Goal: Task Accomplishment & Management: Use online tool/utility

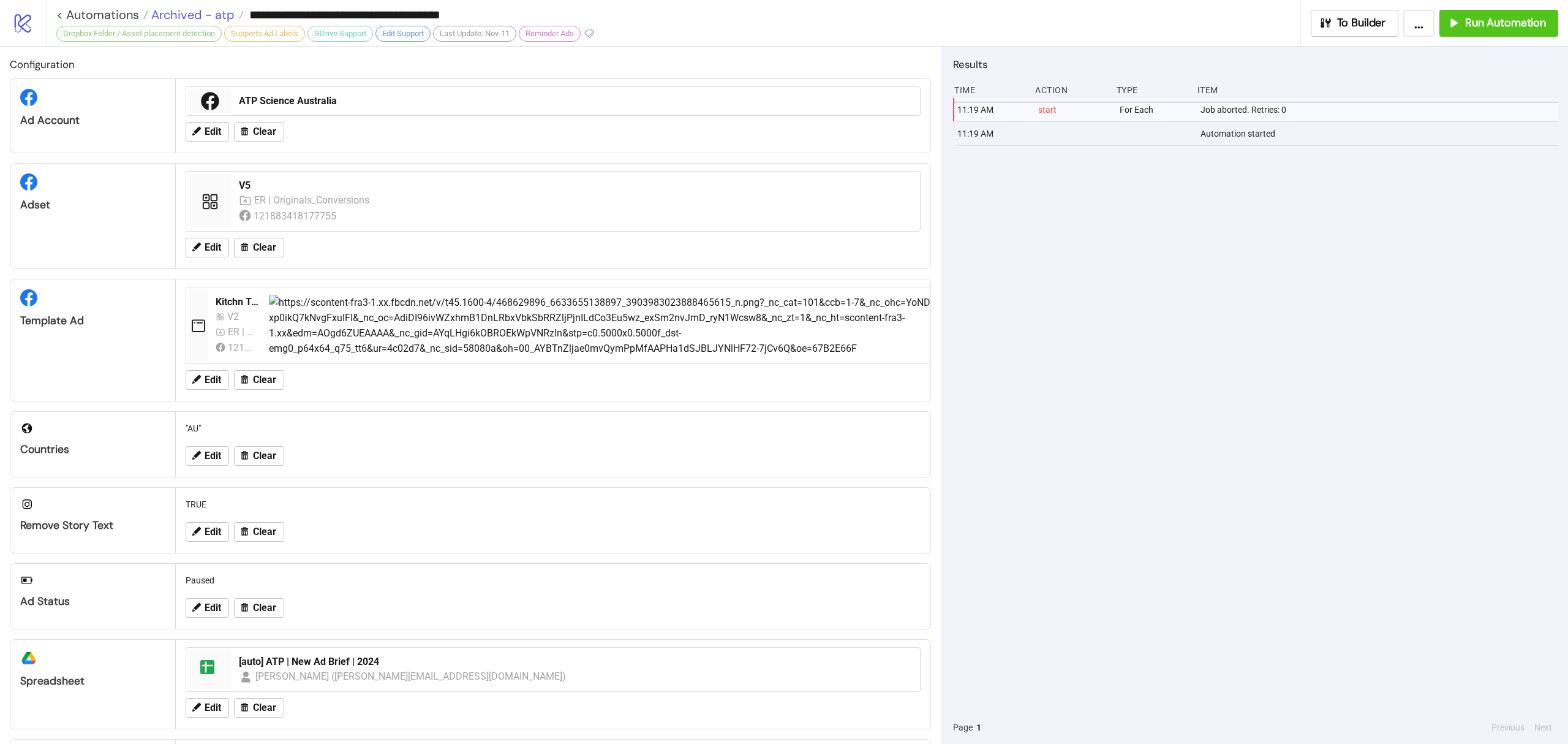
click at [223, 13] on span "Archived - atp" at bounding box center [191, 14] width 86 height 16
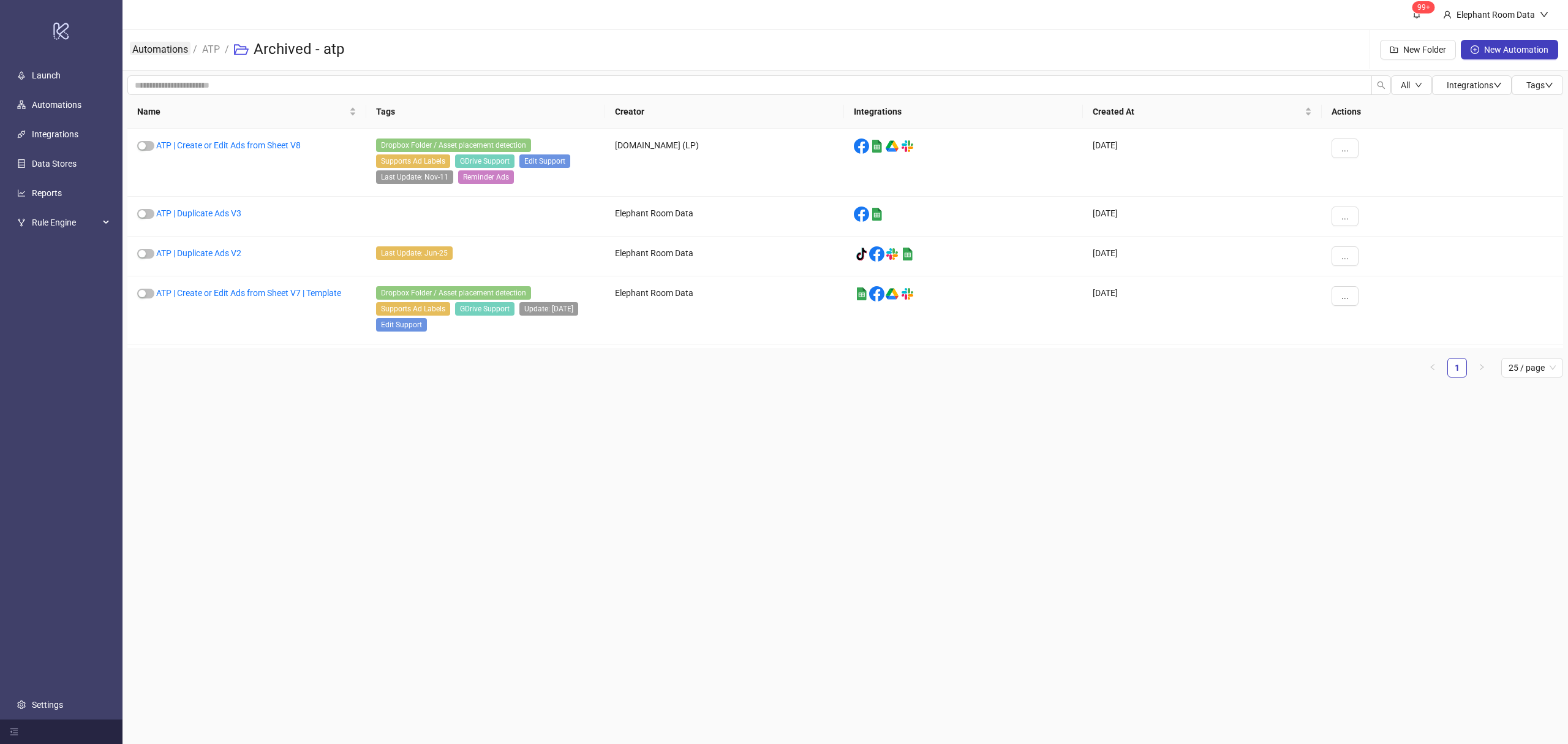
click at [156, 49] on link "Automations" at bounding box center [160, 48] width 61 height 14
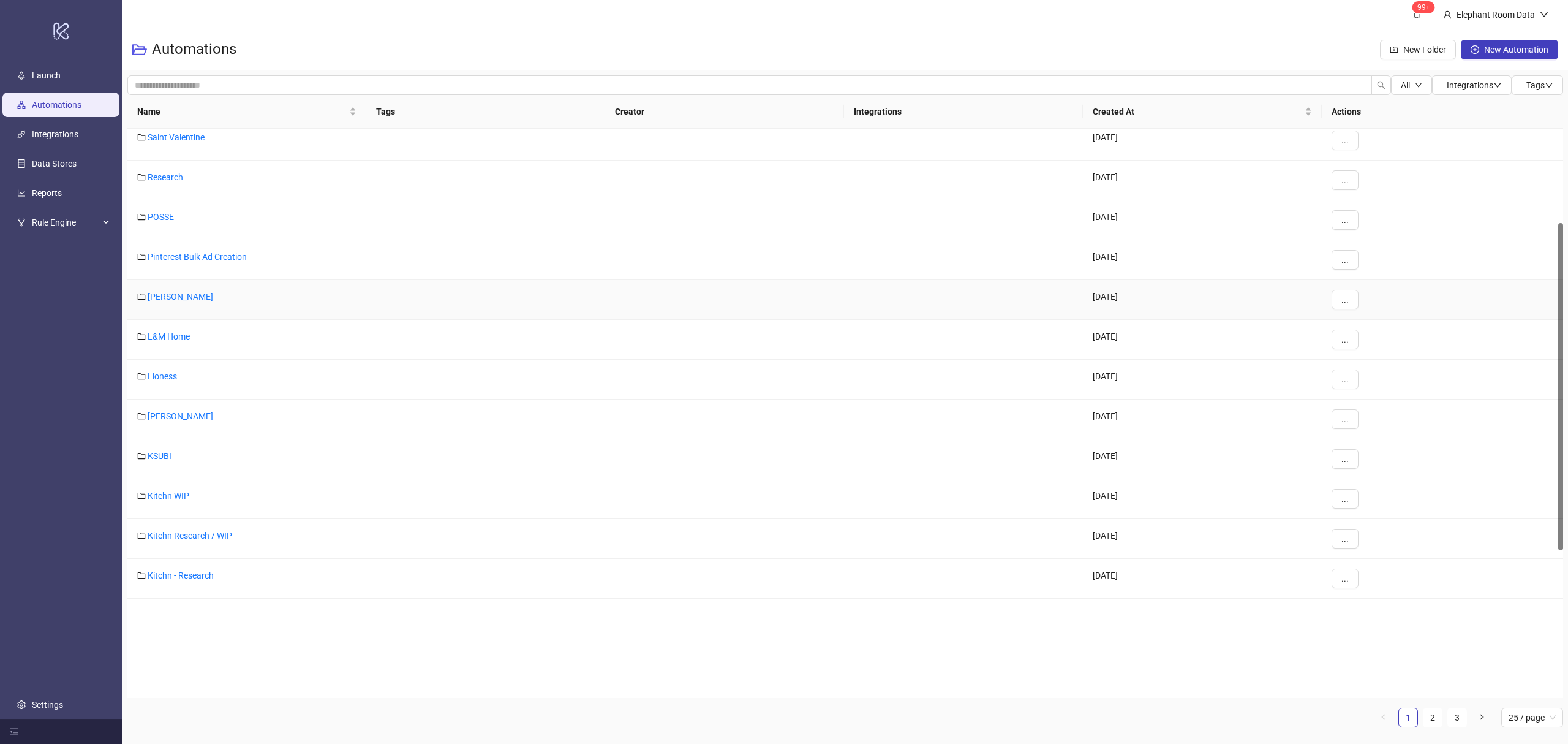
scroll to position [163, 0]
click at [1436, 714] on link "2" at bounding box center [1432, 718] width 19 height 19
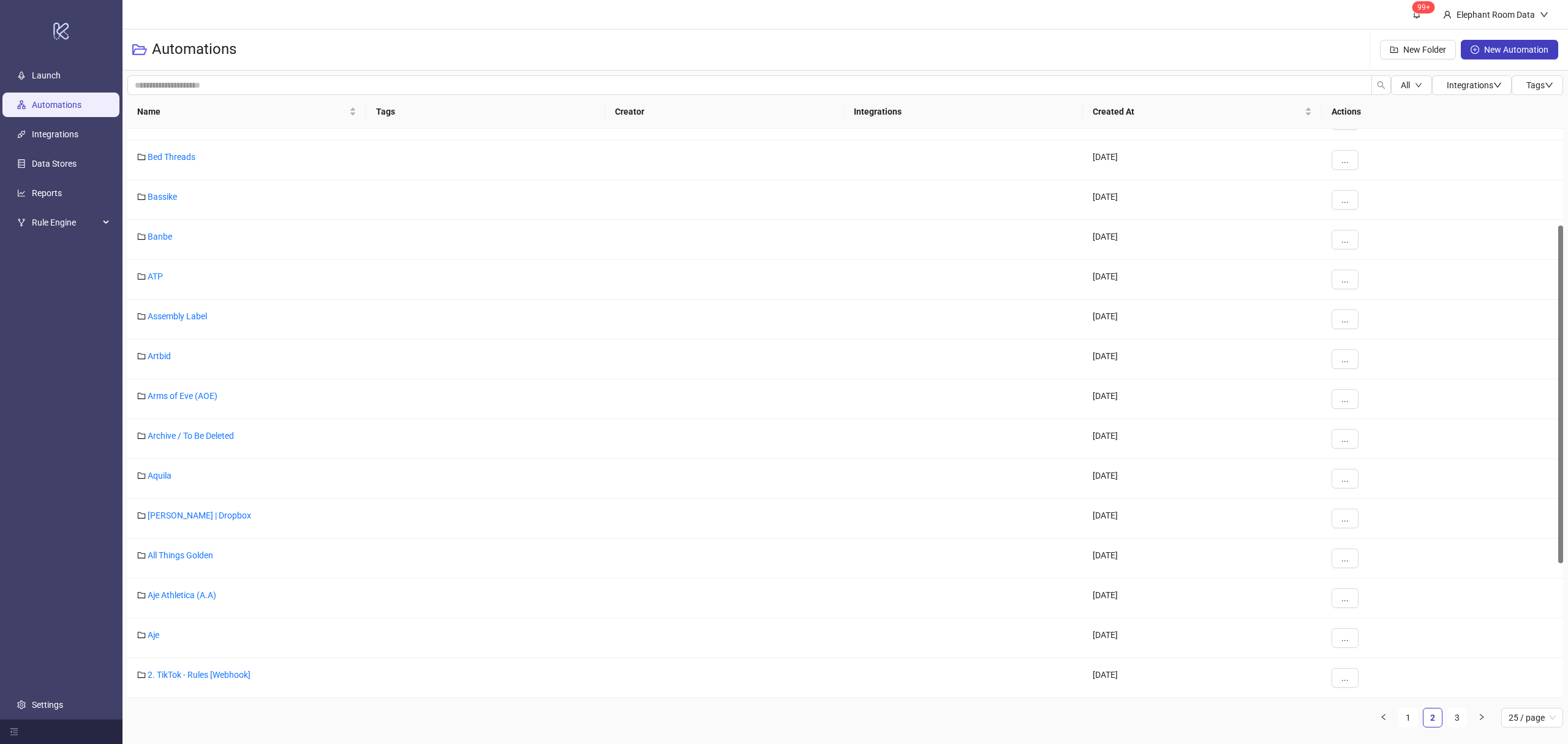
click at [902, 41] on div "Automations New Folder New Automation" at bounding box center [844, 49] width 1445 height 41
click at [165, 232] on link "Assembly Label" at bounding box center [177, 234] width 59 height 10
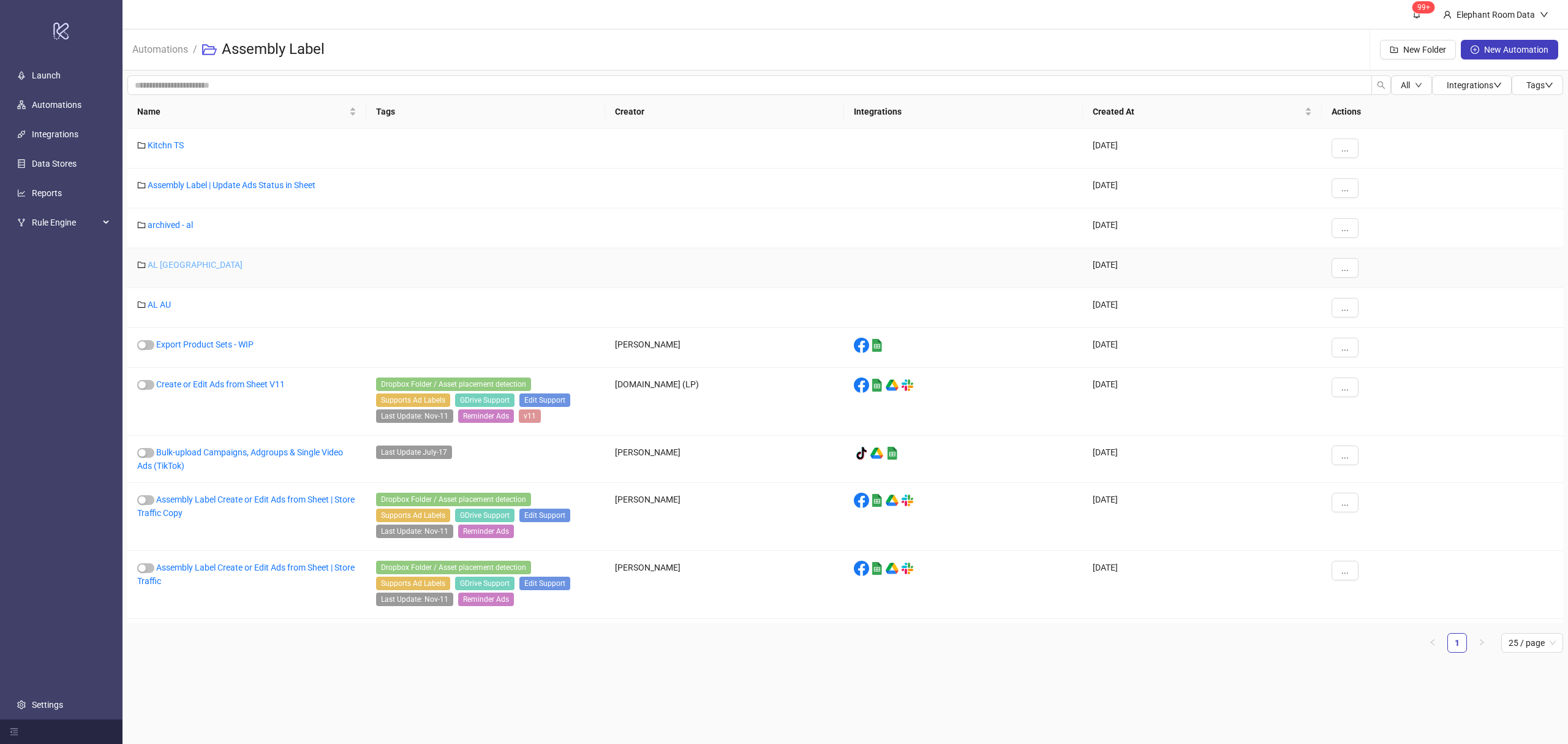
click at [157, 261] on link "AL [GEOGRAPHIC_DATA]" at bounding box center [195, 265] width 95 height 10
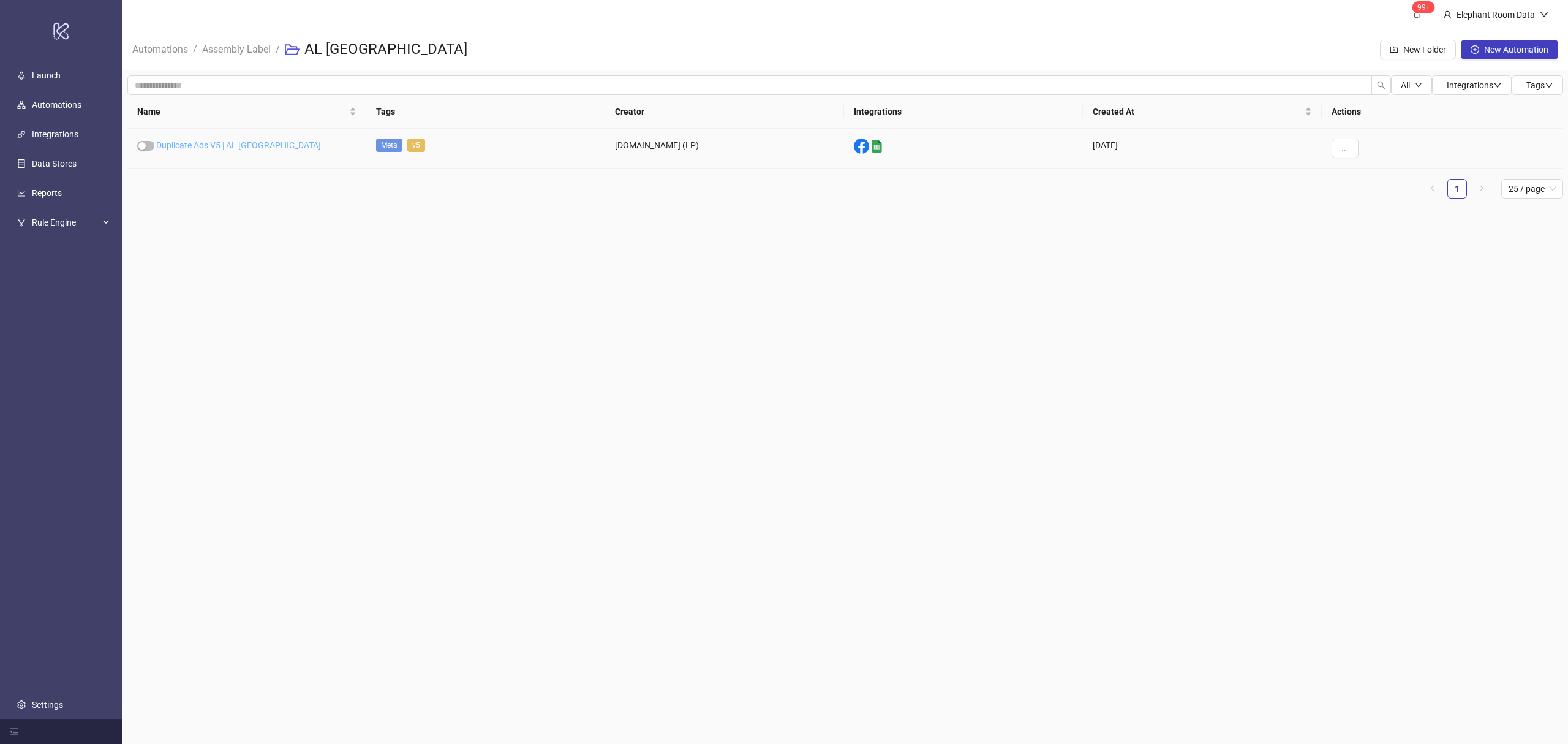
click at [214, 145] on link "Duplicate Ads V5 | AL [GEOGRAPHIC_DATA]" at bounding box center [239, 145] width 165 height 10
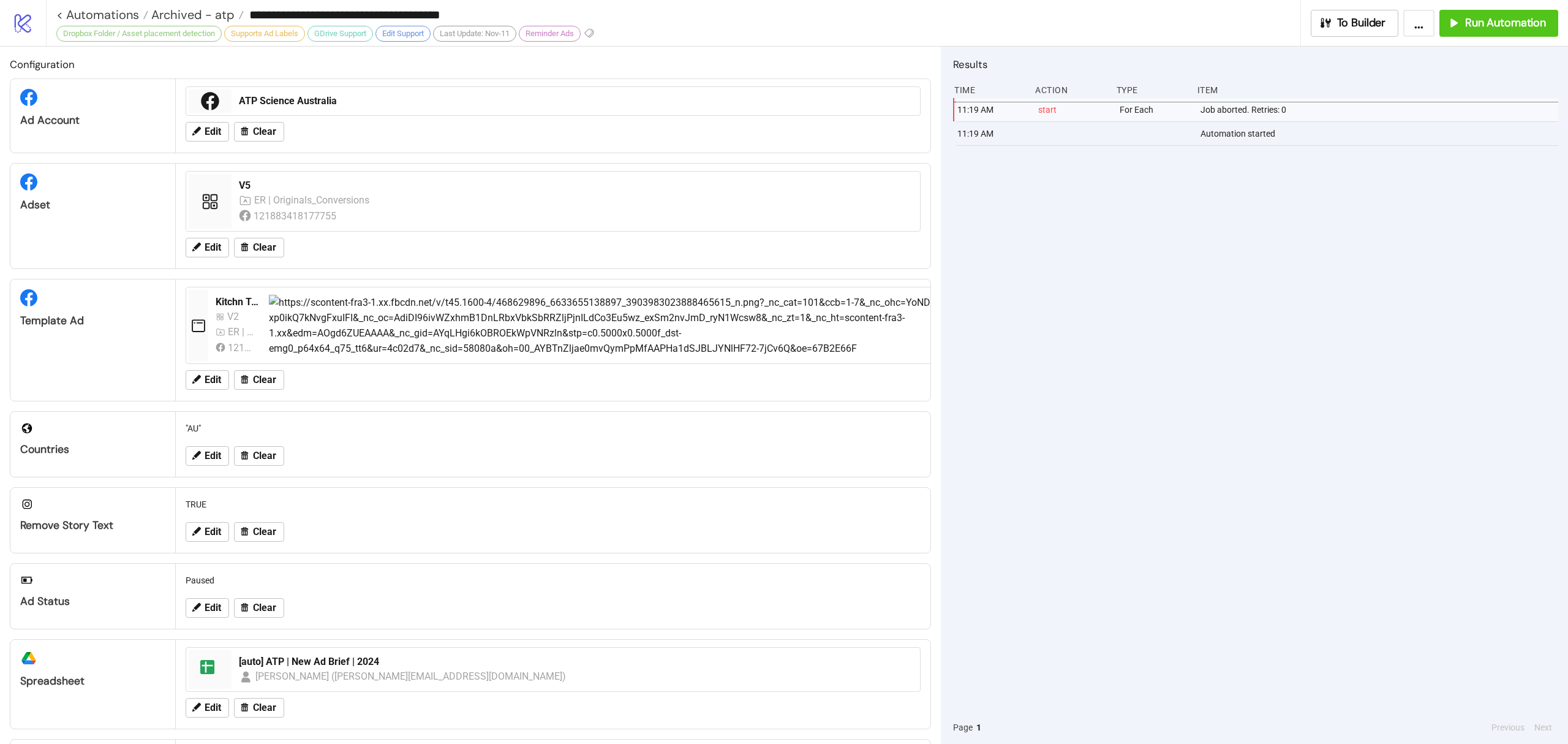
type input "**********"
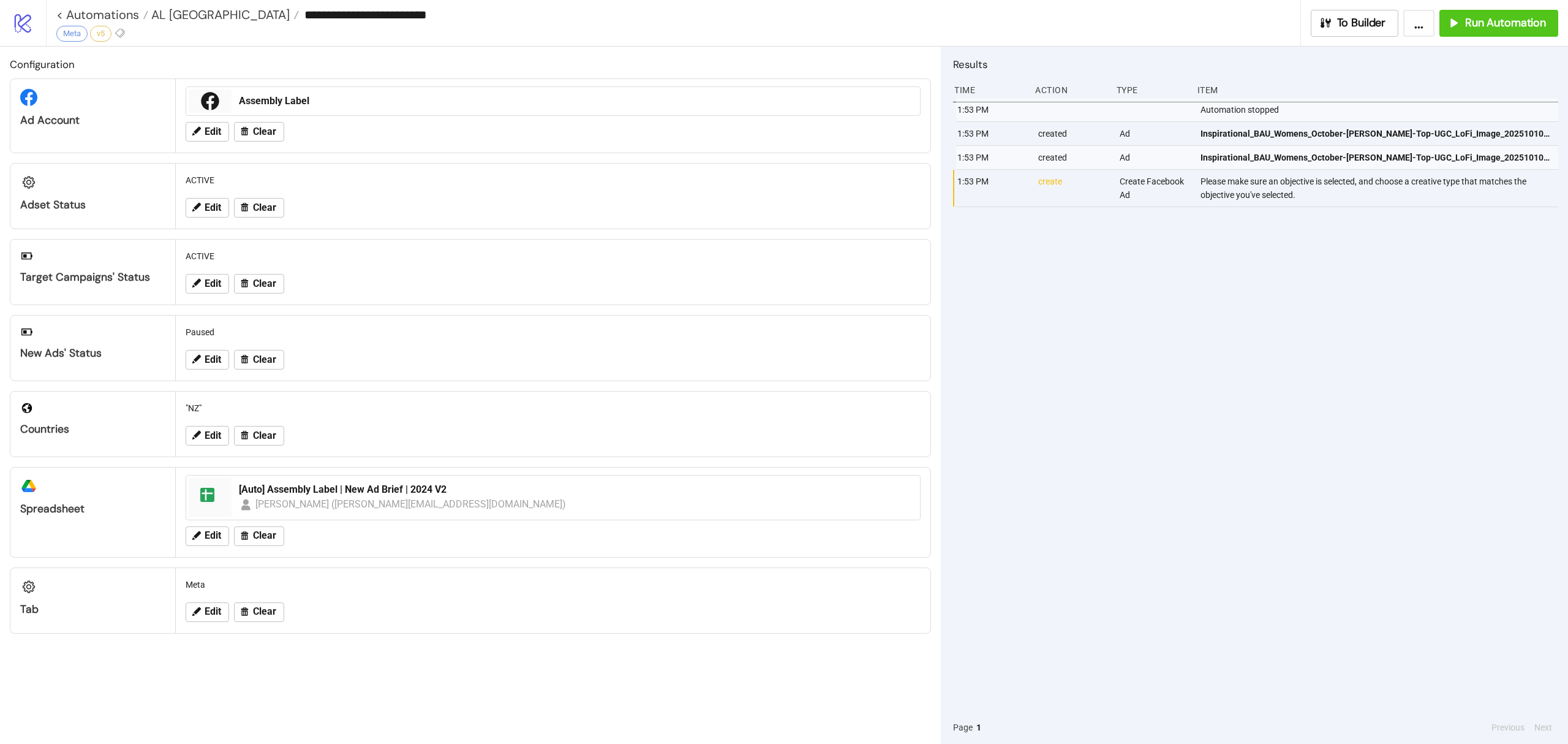
click at [1262, 309] on div "1:53 PM Automation stopped 1:53 PM created Ad Inspirational_BAU_Womens_October-…" at bounding box center [1255, 404] width 605 height 612
click at [114, 15] on link "< Automations" at bounding box center [102, 14] width 92 height 12
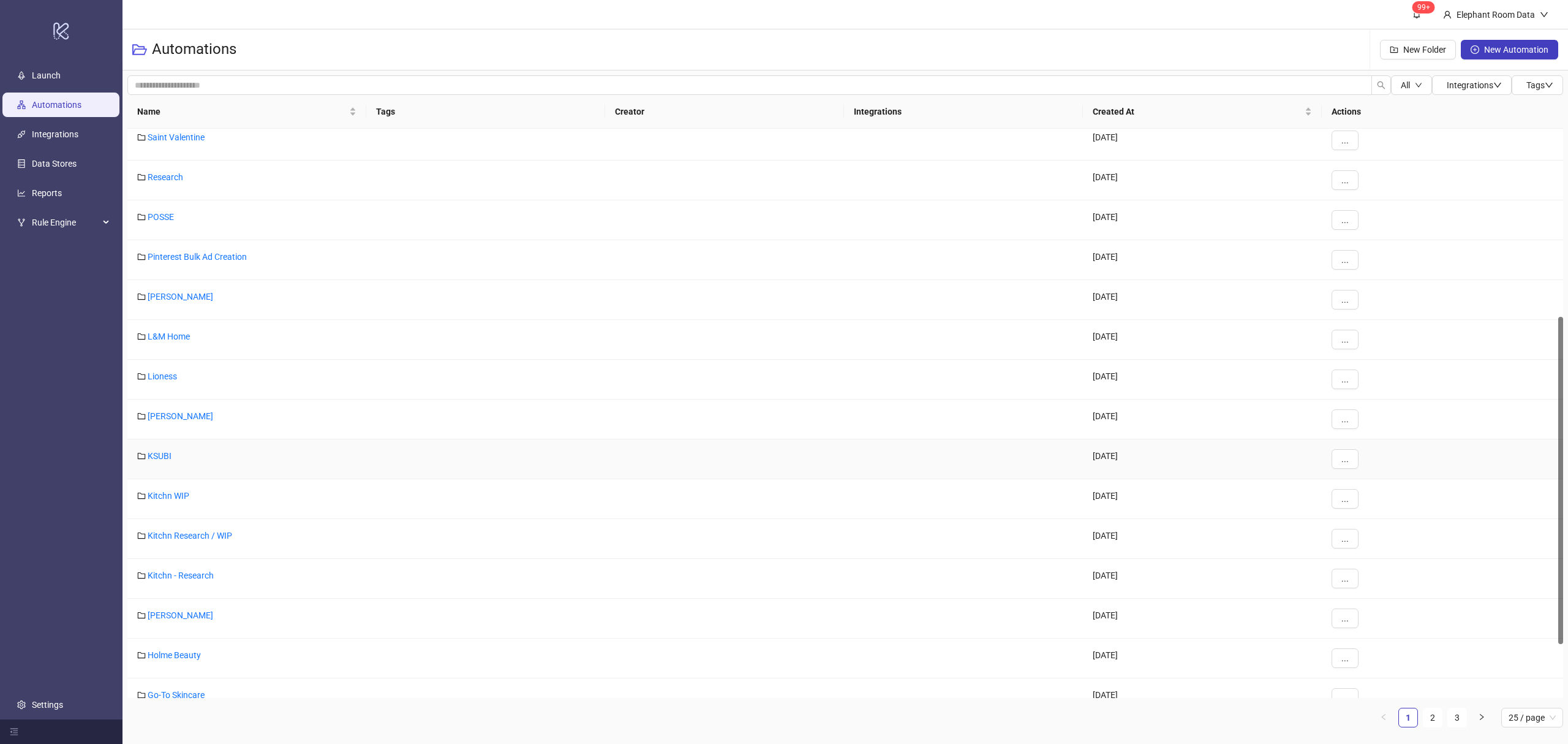
scroll to position [427, 0]
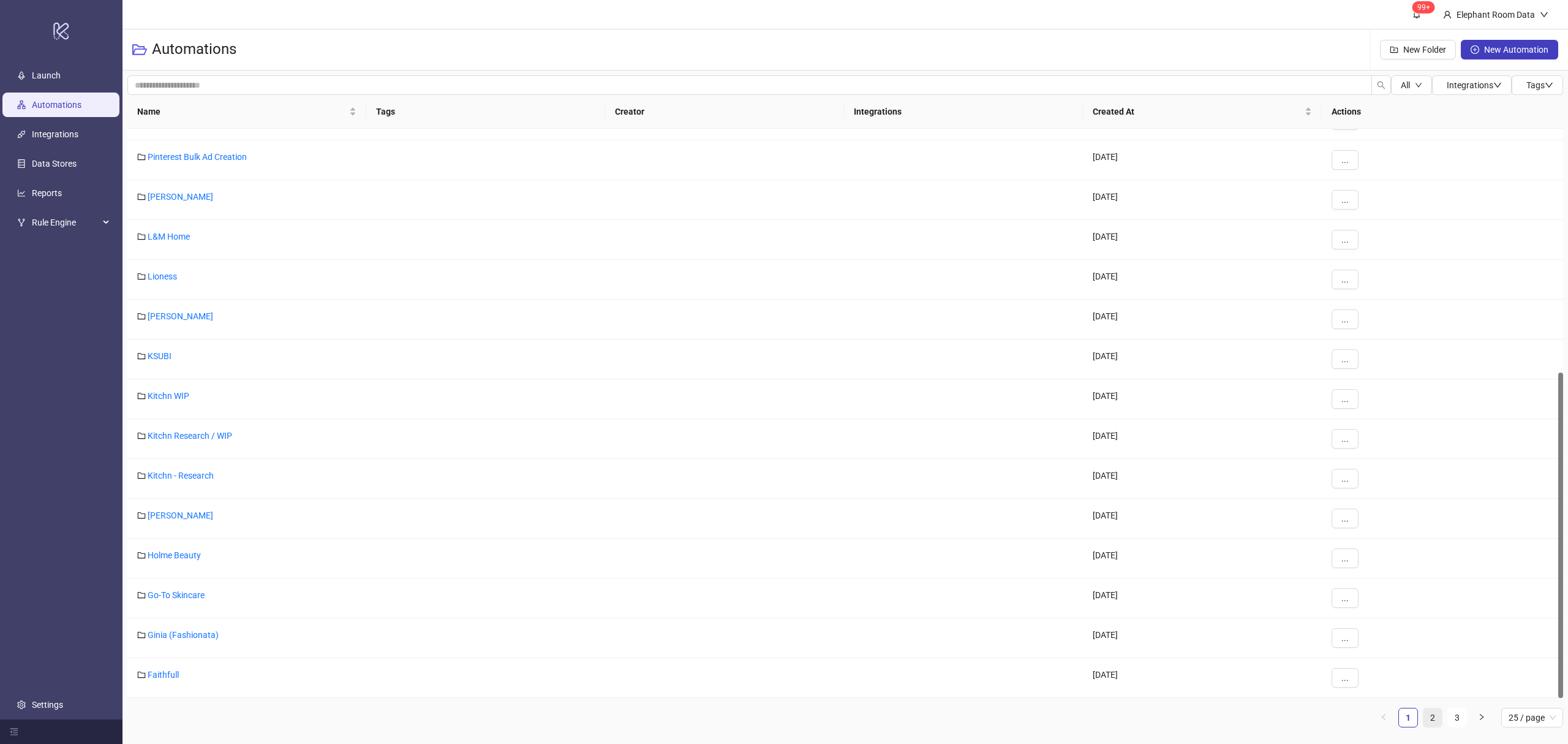
click at [1436, 726] on link "2" at bounding box center [1432, 718] width 19 height 19
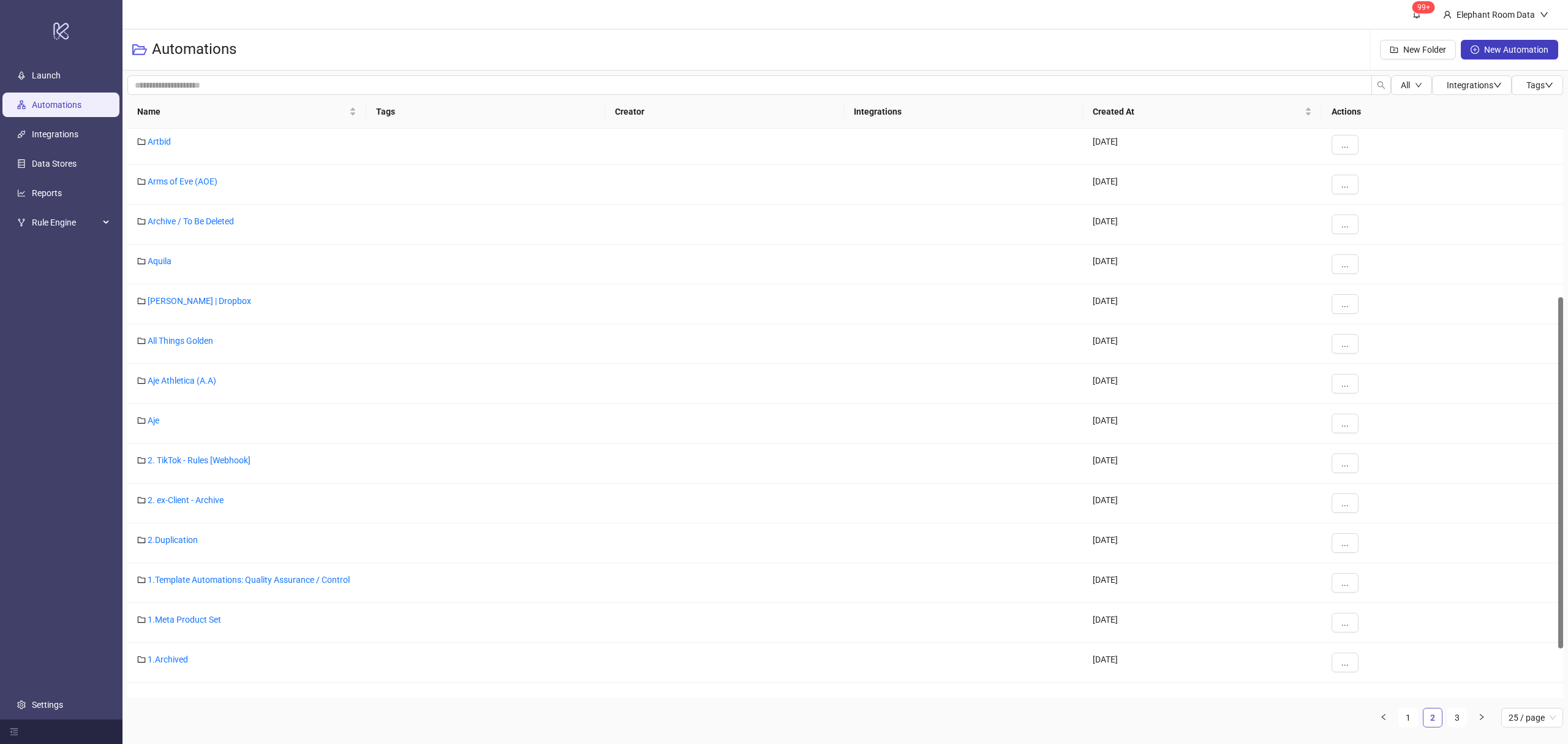
scroll to position [273, 0]
click at [179, 174] on div "Assembly Label" at bounding box center [246, 185] width 239 height 40
click at [169, 179] on link "Assembly Label" at bounding box center [177, 182] width 59 height 10
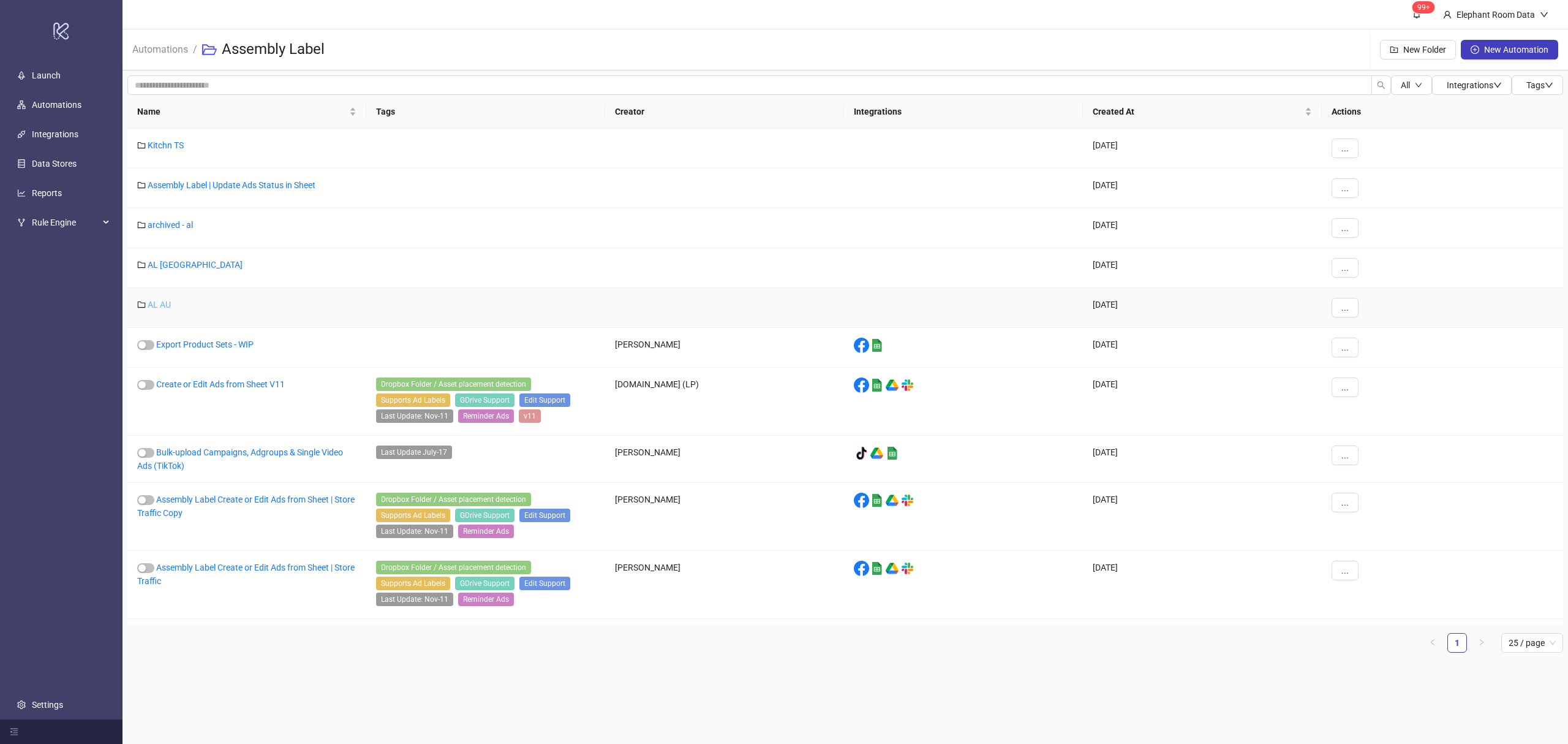
click at [157, 307] on link "AL AU" at bounding box center [159, 304] width 24 height 10
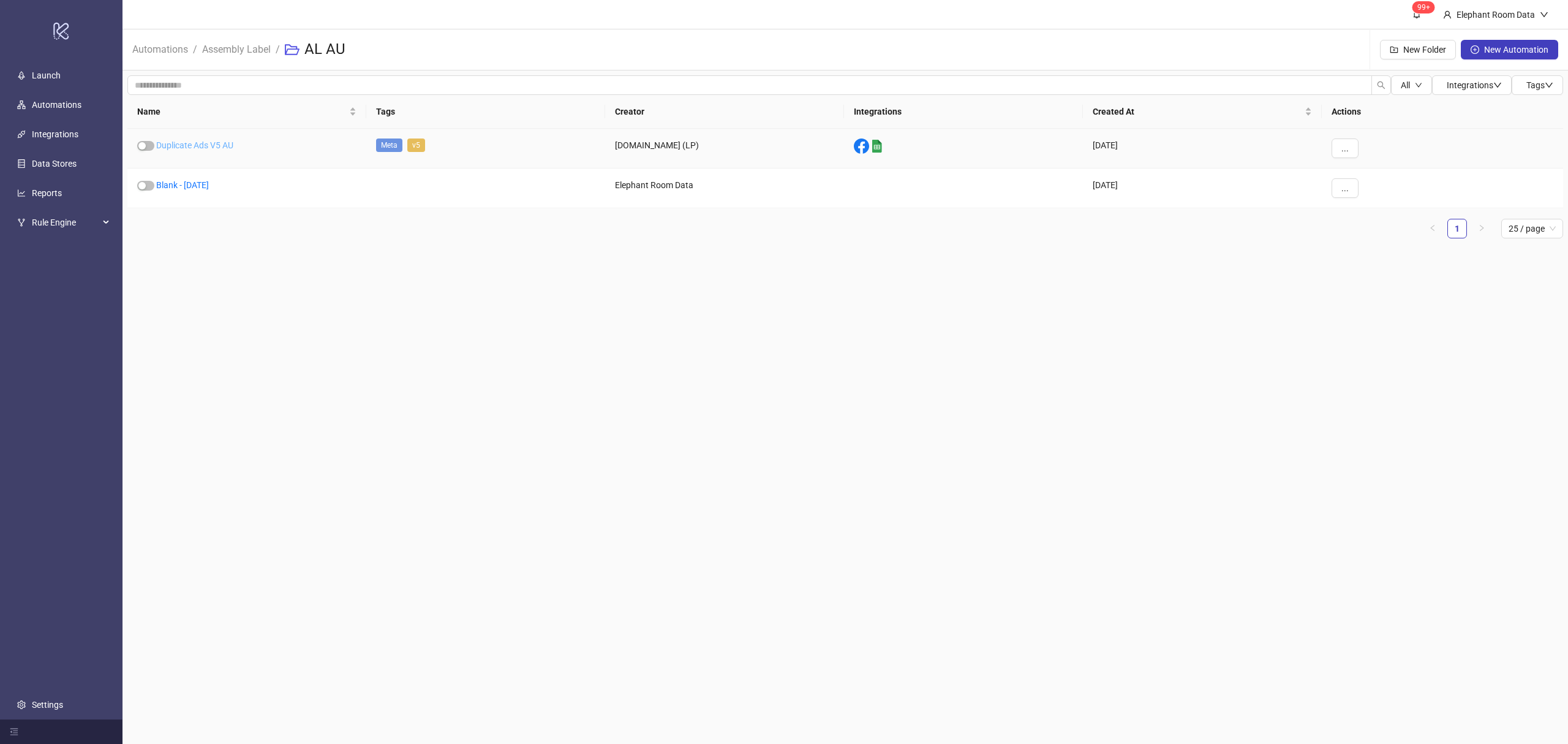
click at [209, 147] on link "Duplicate Ads V5 AU" at bounding box center [195, 145] width 77 height 10
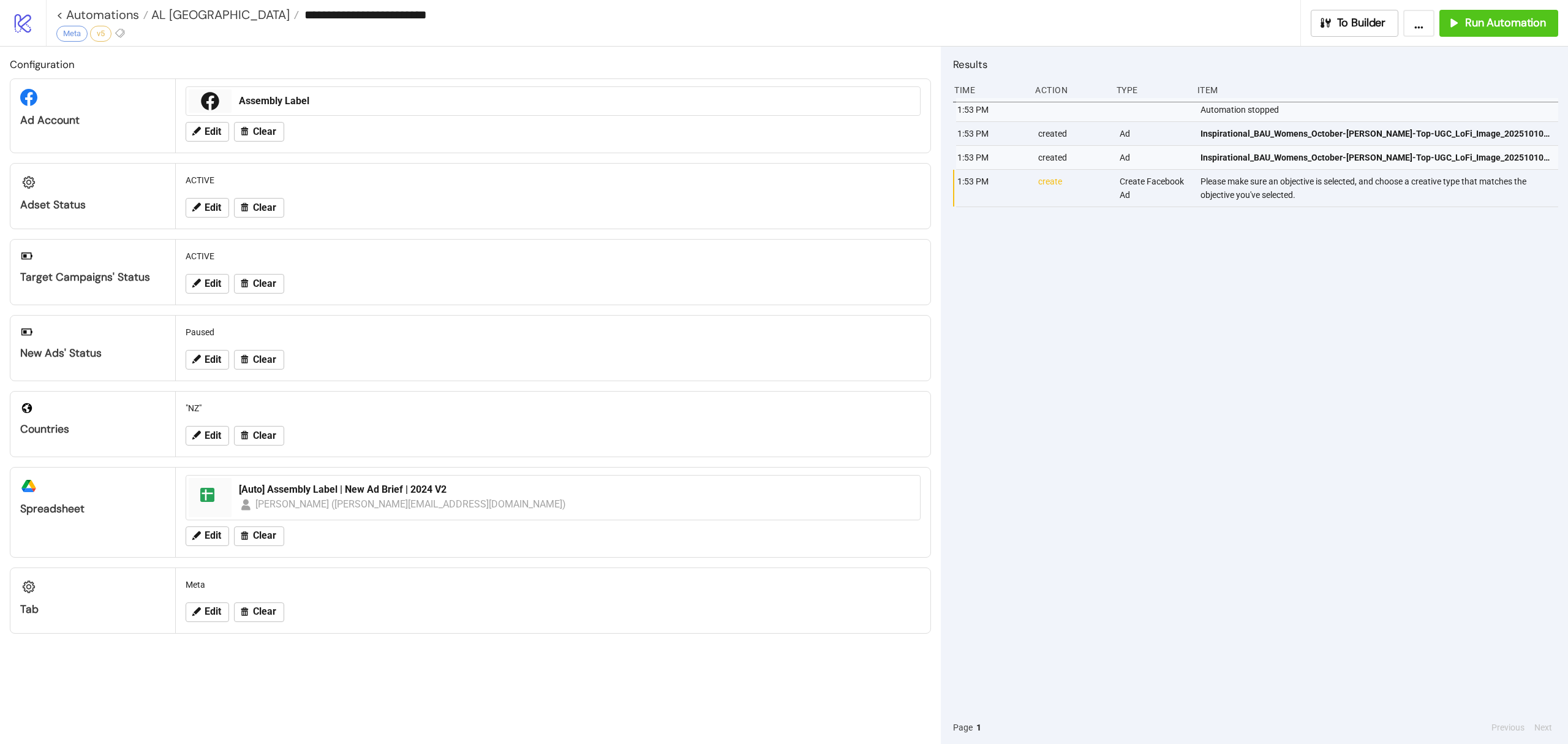
type input "**********"
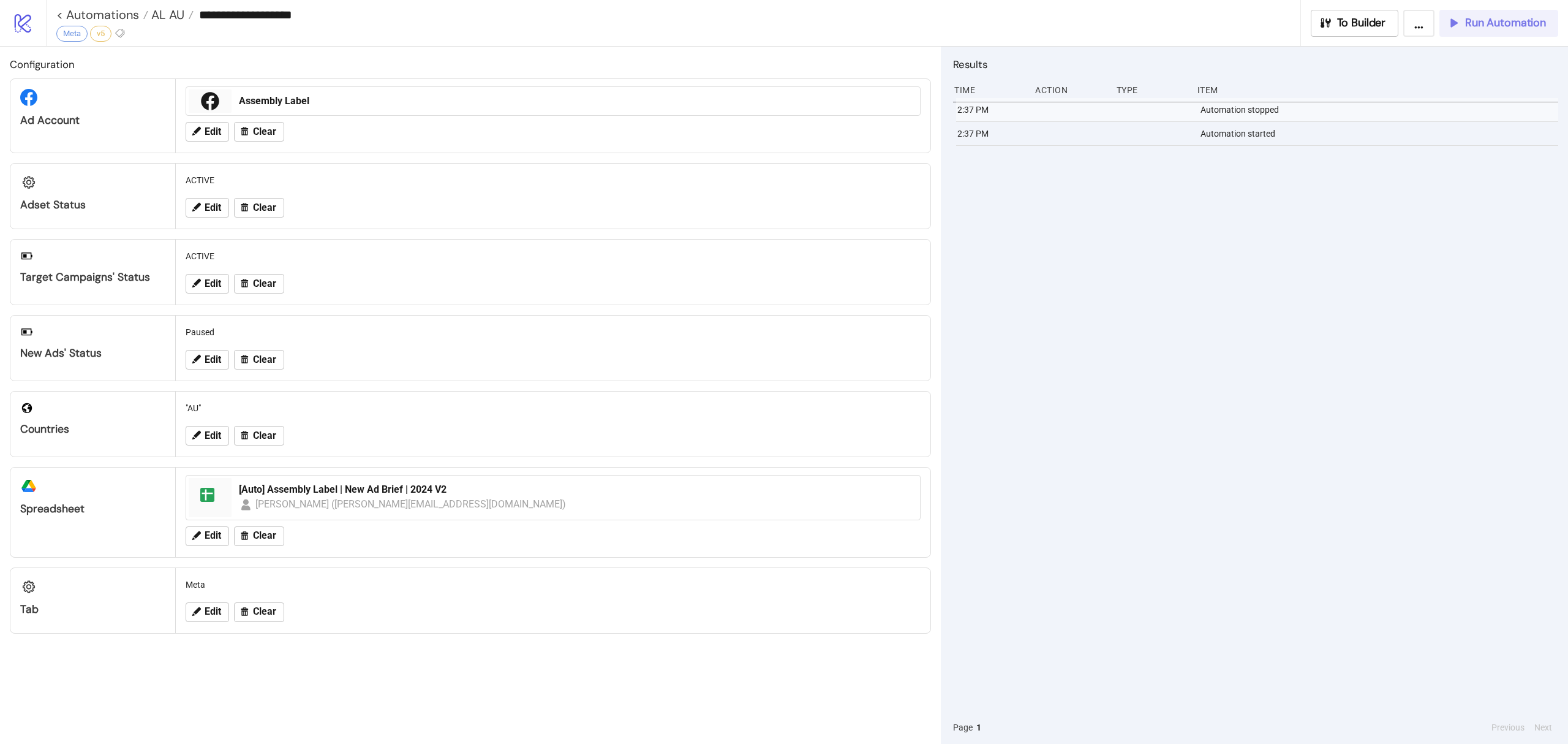
click at [1474, 24] on span "Run Automation" at bounding box center [1505, 23] width 81 height 14
